Goal: Information Seeking & Learning: Find specific fact

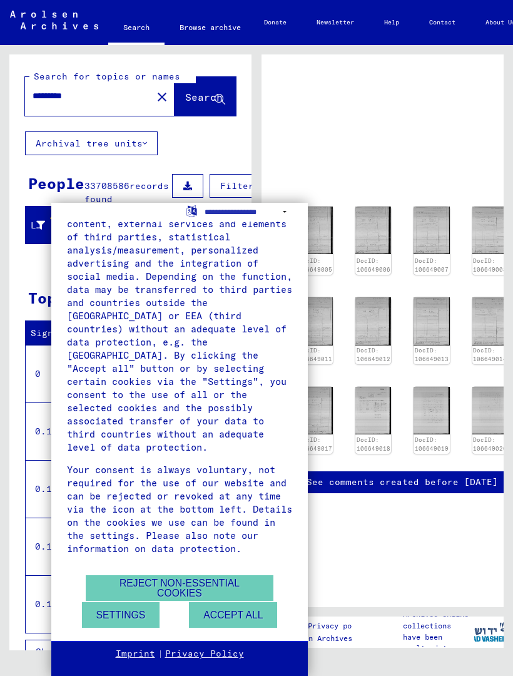
scroll to position [93, 0]
click at [226, 611] on button "Accept all" at bounding box center [233, 615] width 88 height 26
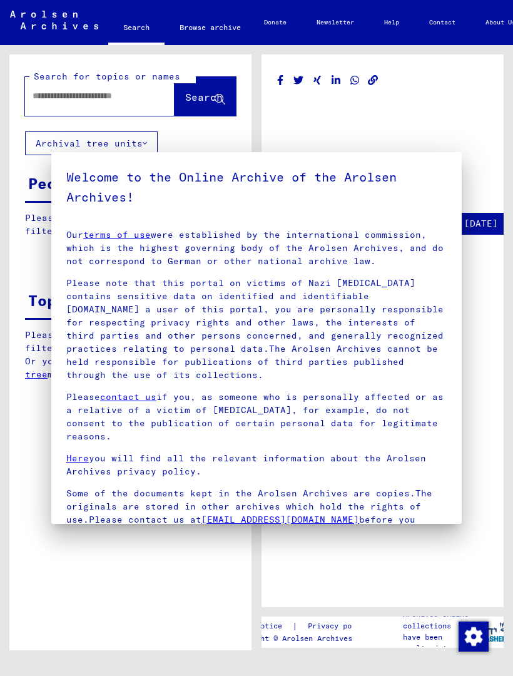
type input "*********"
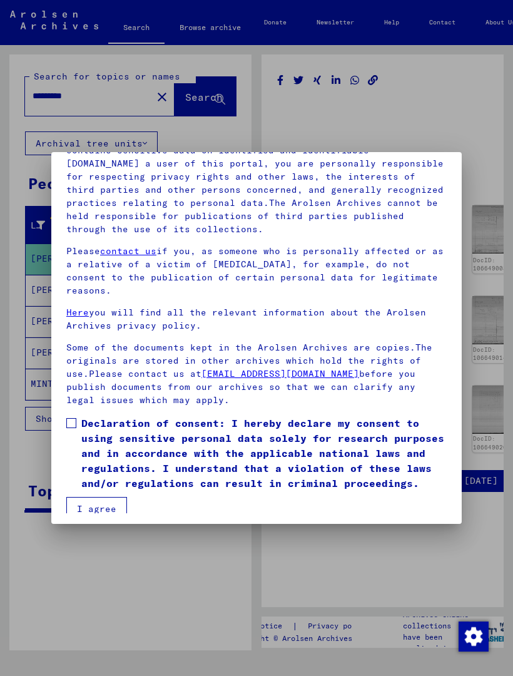
scroll to position [145, 0]
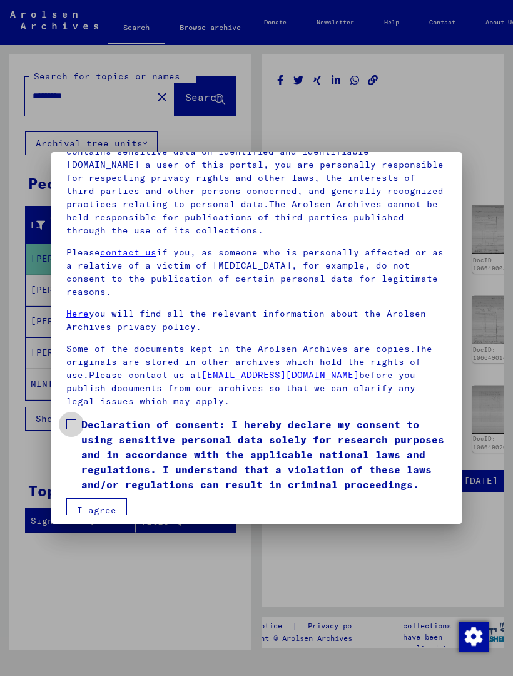
click at [71, 419] on span at bounding box center [71, 424] width 10 height 10
click at [105, 498] on button "I agree" at bounding box center [96, 510] width 61 height 24
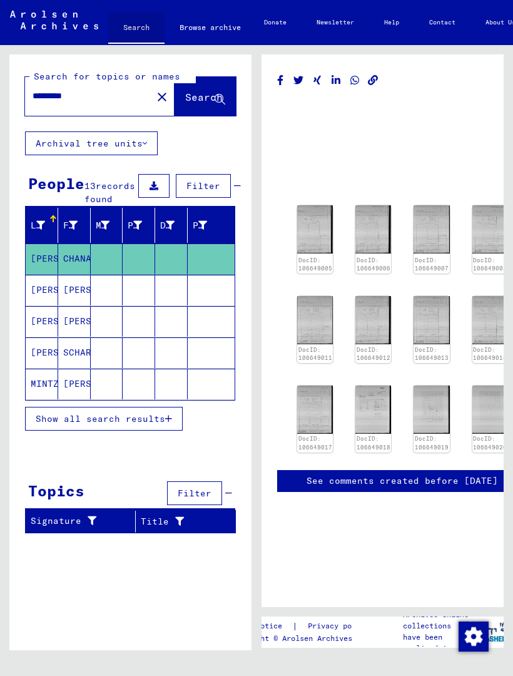
click at [135, 32] on link "Search" at bounding box center [136, 29] width 56 height 33
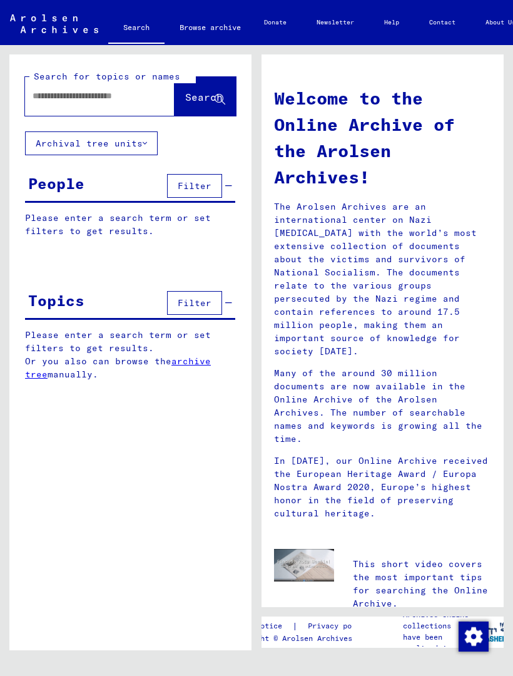
click at [63, 102] on input "text" at bounding box center [85, 96] width 105 height 13
type input "**********"
click at [192, 111] on button "Search" at bounding box center [205, 96] width 61 height 39
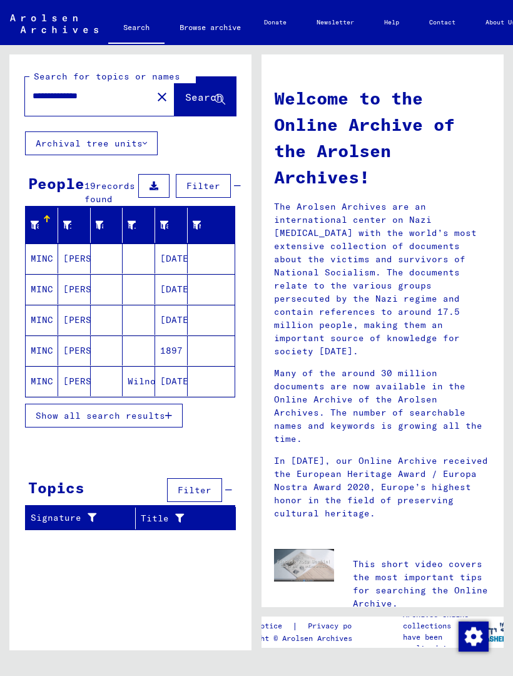
click at [161, 421] on span "Show all search results" at bounding box center [101, 415] width 130 height 11
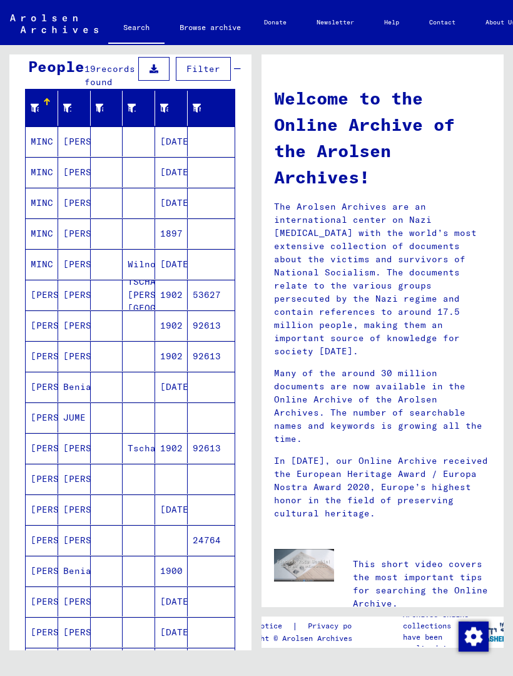
click at [44, 153] on mat-cell "MINC" at bounding box center [42, 141] width 33 height 30
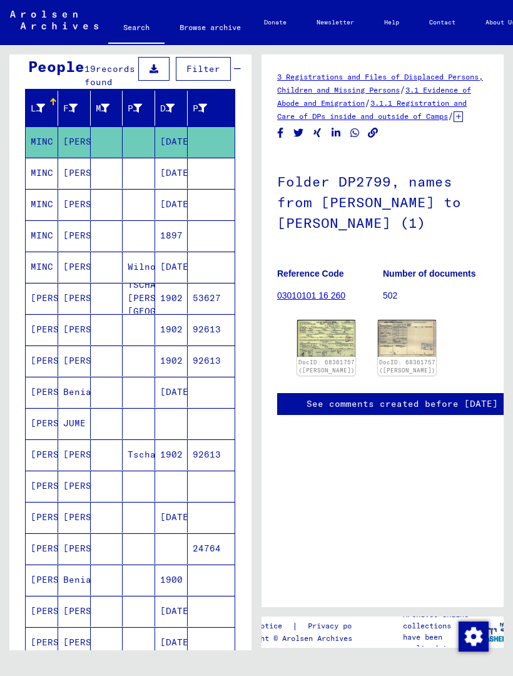
click at [43, 186] on mat-cell "MINC" at bounding box center [42, 173] width 33 height 31
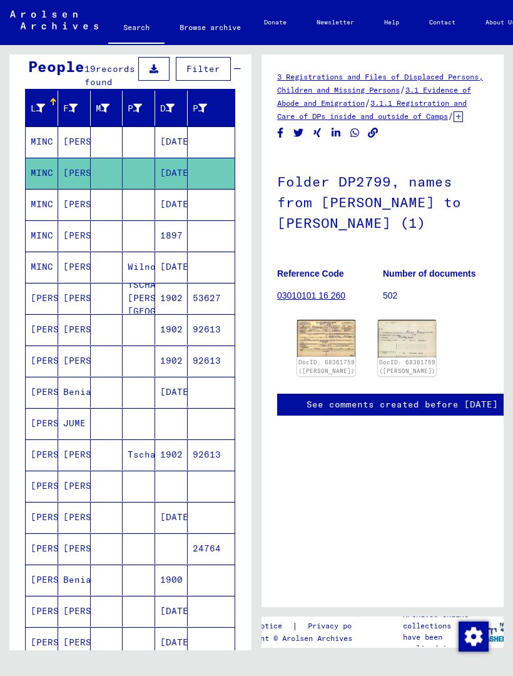
click at [41, 217] on mat-cell "MINC" at bounding box center [42, 204] width 33 height 31
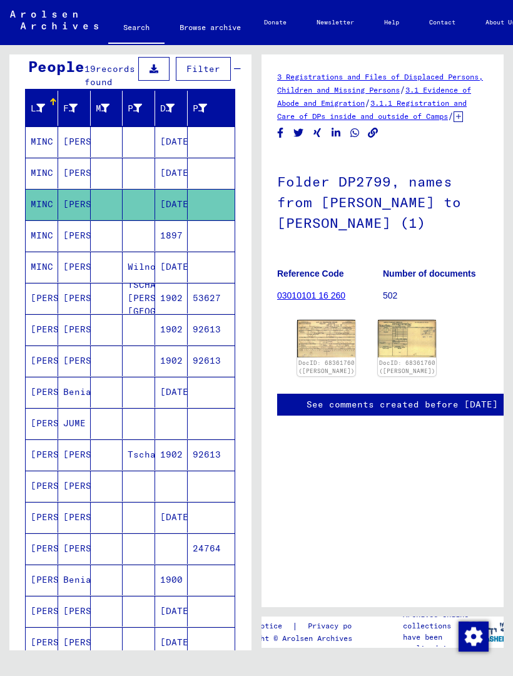
click at [36, 251] on mat-cell "MINC" at bounding box center [42, 235] width 33 height 31
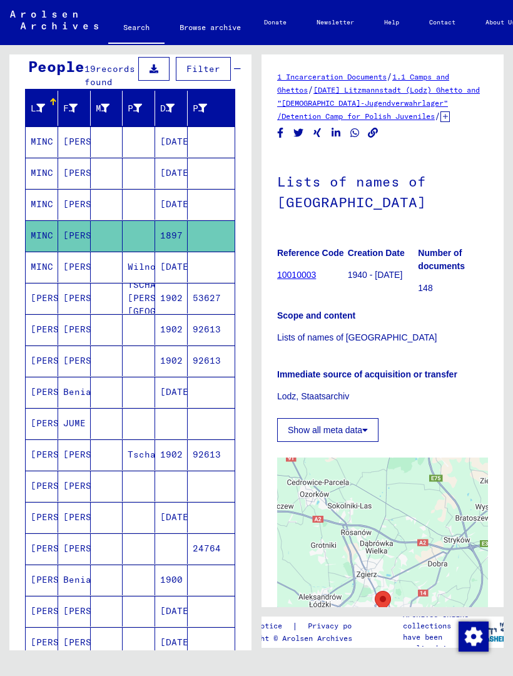
click at [42, 282] on mat-cell "MINC" at bounding box center [42, 267] width 33 height 31
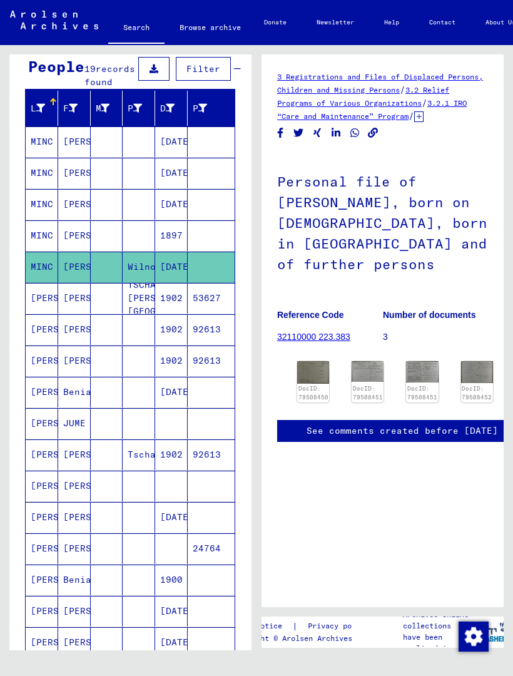
click at [43, 314] on mat-cell "[PERSON_NAME]" at bounding box center [42, 298] width 33 height 31
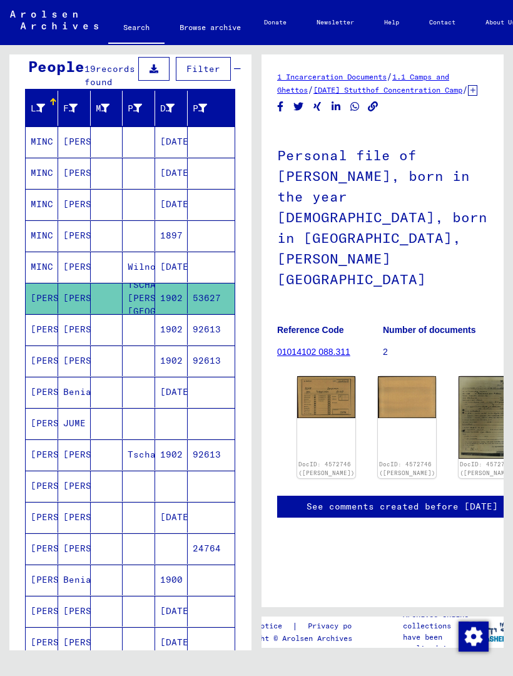
click at [39, 345] on mat-cell "[PERSON_NAME]" at bounding box center [42, 329] width 33 height 31
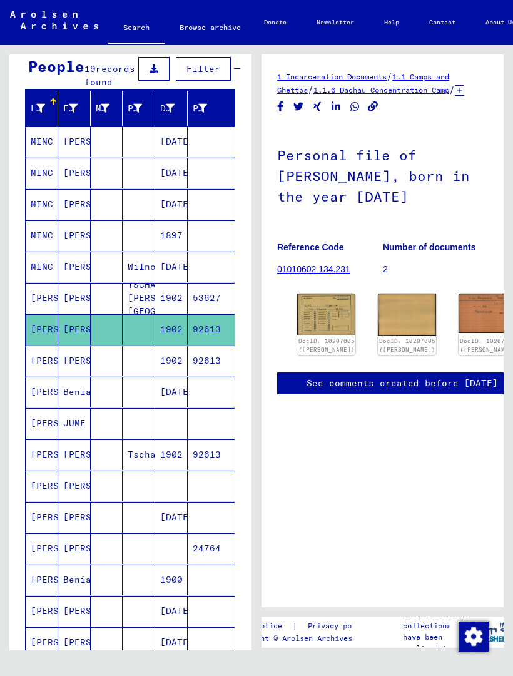
click at [41, 376] on mat-cell "[PERSON_NAME]" at bounding box center [42, 360] width 33 height 31
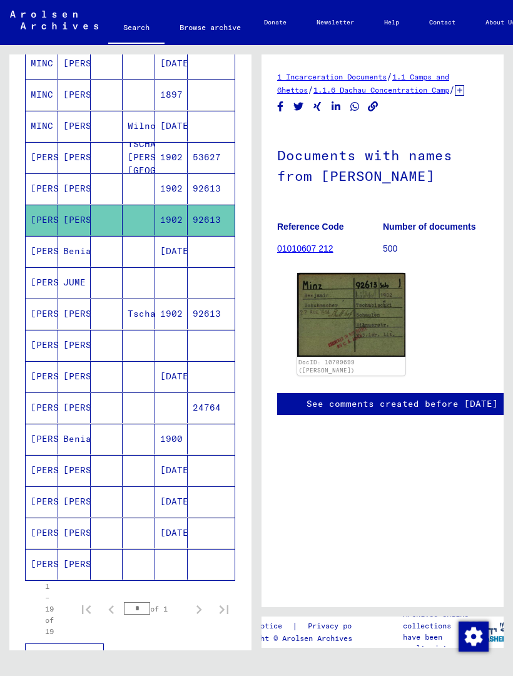
scroll to position [260, 0]
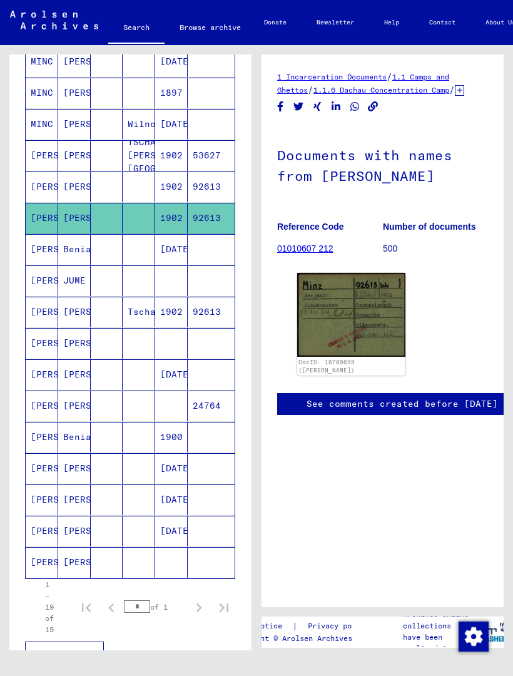
click at [31, 265] on mat-cell "[PERSON_NAME]" at bounding box center [42, 249] width 33 height 31
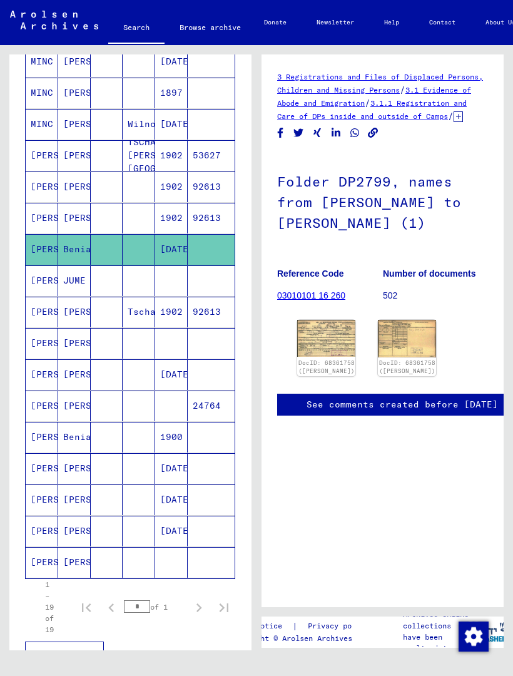
click at [39, 296] on mat-cell "[PERSON_NAME]" at bounding box center [42, 280] width 33 height 31
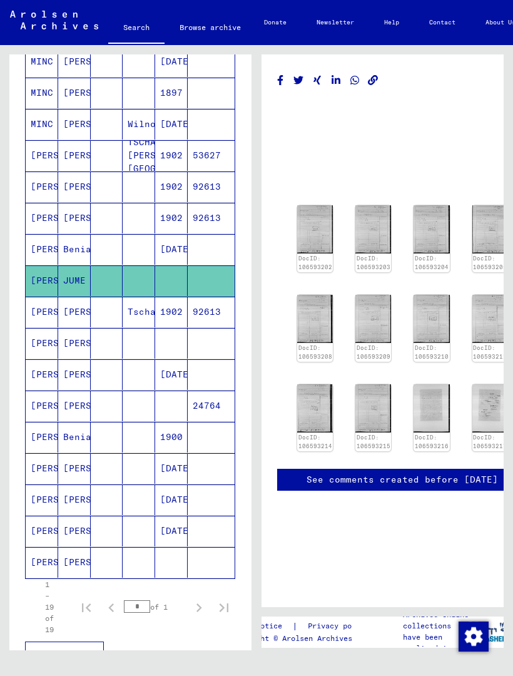
click at [41, 327] on mat-cell "[PERSON_NAME]" at bounding box center [42, 312] width 33 height 31
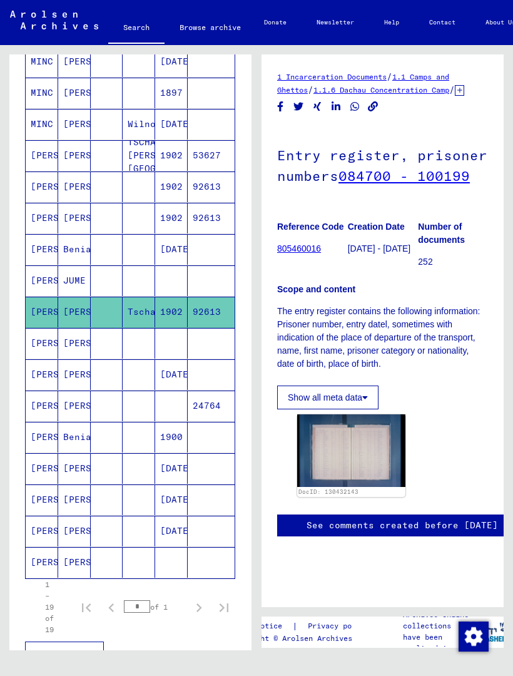
click at [36, 358] on mat-cell "[PERSON_NAME]" at bounding box center [42, 343] width 33 height 31
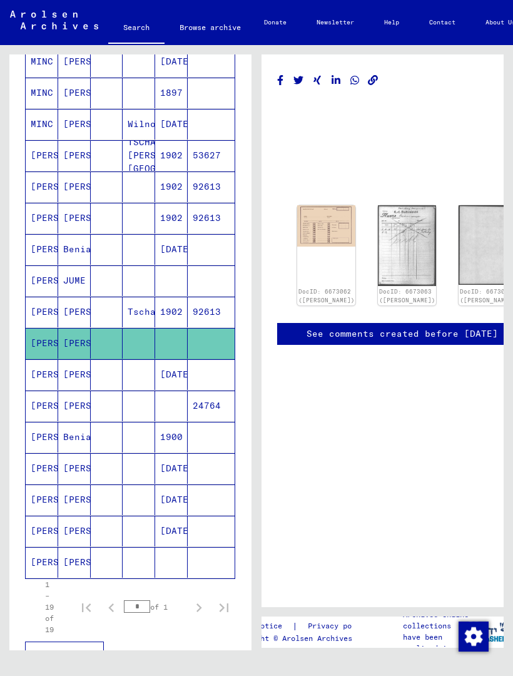
click at [39, 390] on mat-cell "[PERSON_NAME]" at bounding box center [42, 374] width 33 height 31
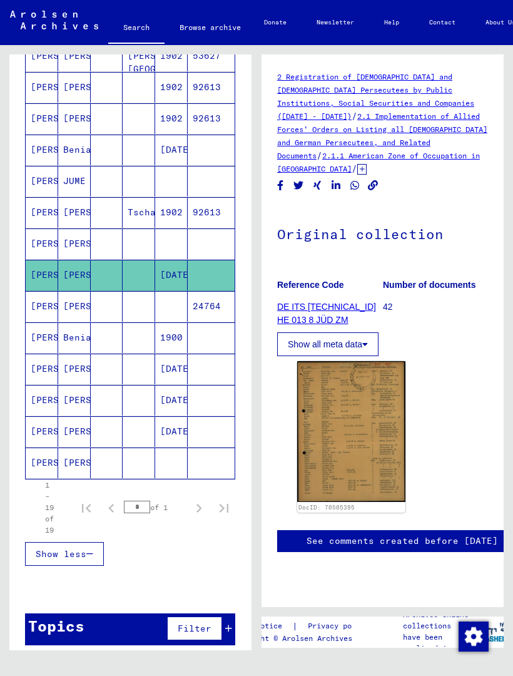
scroll to position [359, 0]
click at [34, 322] on mat-cell "[PERSON_NAME]" at bounding box center [42, 306] width 33 height 31
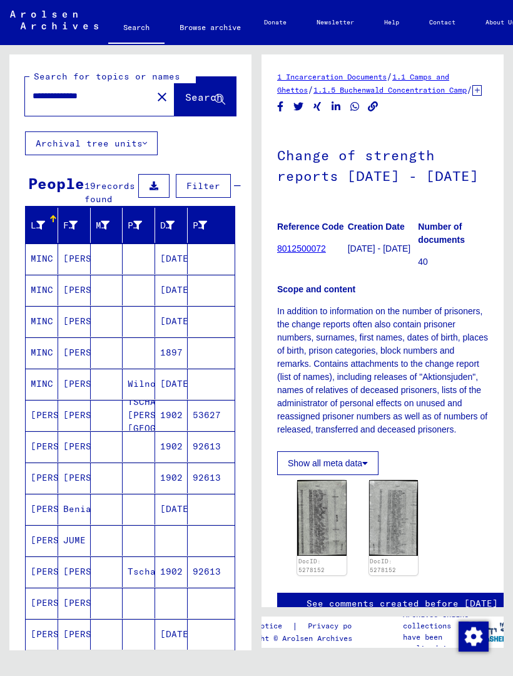
click at [155, 101] on mat-icon "close" at bounding box center [162, 97] width 15 height 15
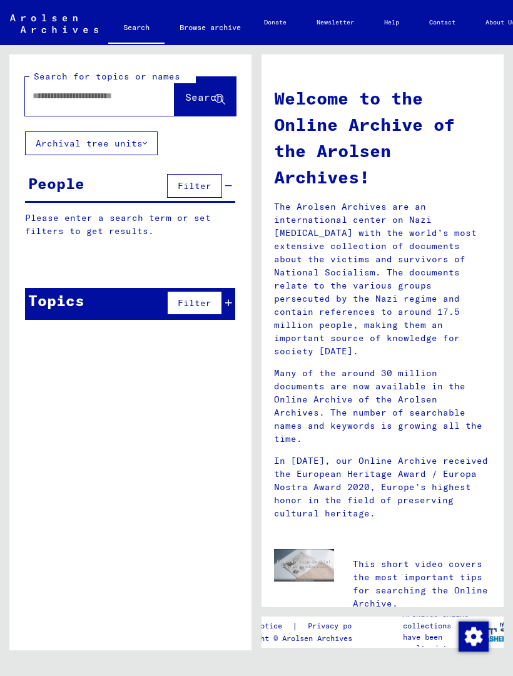
click at [43, 113] on div at bounding box center [100, 96] width 150 height 39
click at [34, 102] on input "text" at bounding box center [85, 96] width 105 height 13
type input "**********"
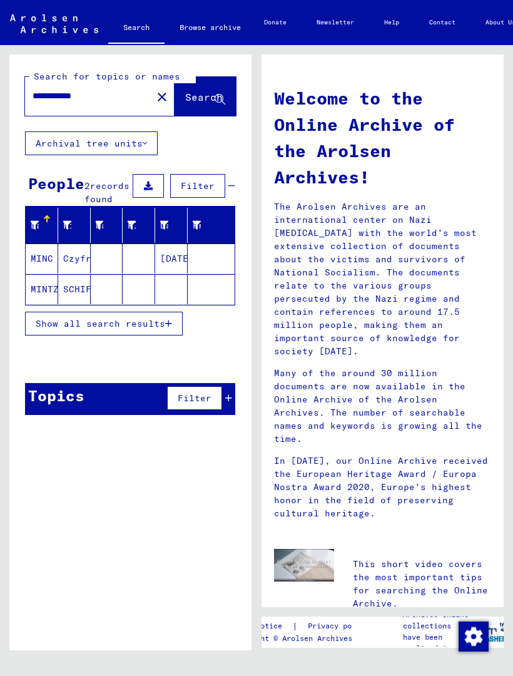
click at [33, 304] on mat-cell "MINTZ" at bounding box center [42, 289] width 33 height 30
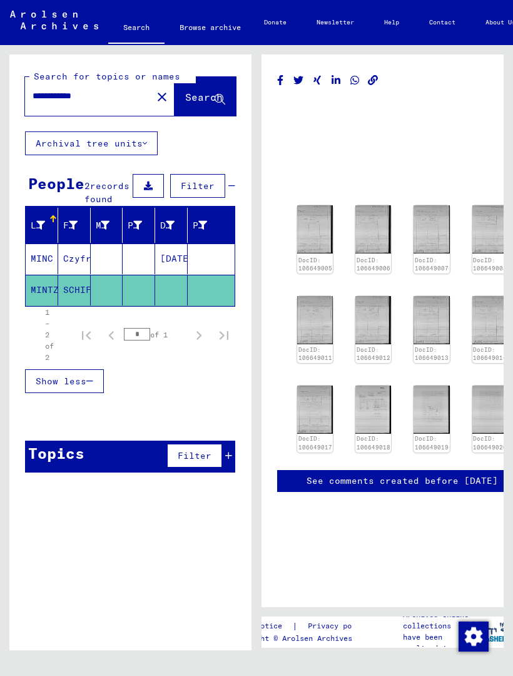
click at [36, 274] on mat-cell "MINC" at bounding box center [42, 258] width 33 height 31
